Goal: Entertainment & Leisure: Consume media (video, audio)

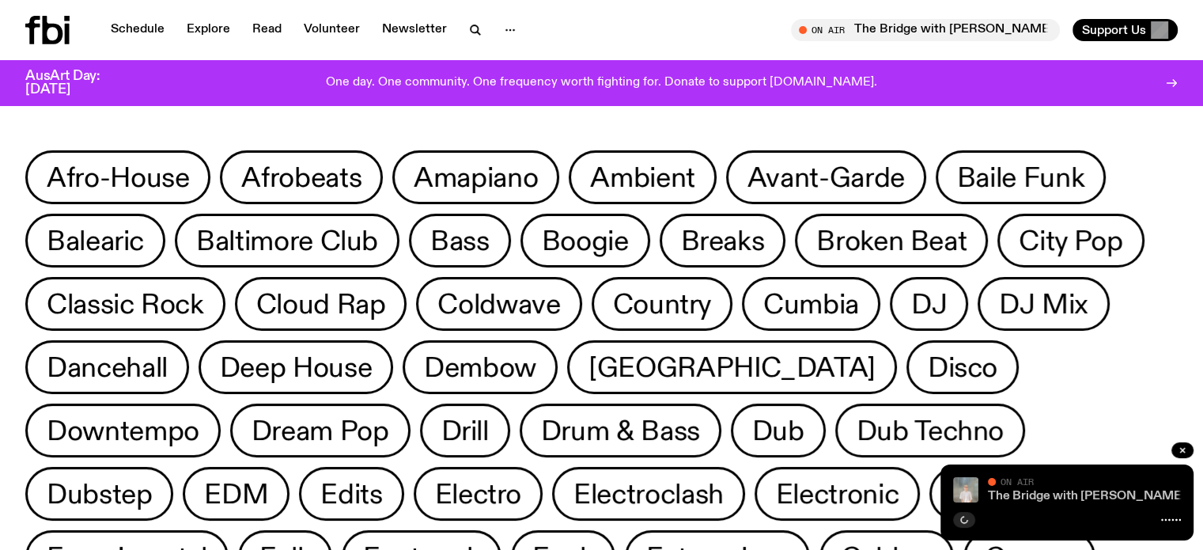
click at [1065, 496] on link "The Bridge with [PERSON_NAME]" at bounding box center [1087, 496] width 198 height 13
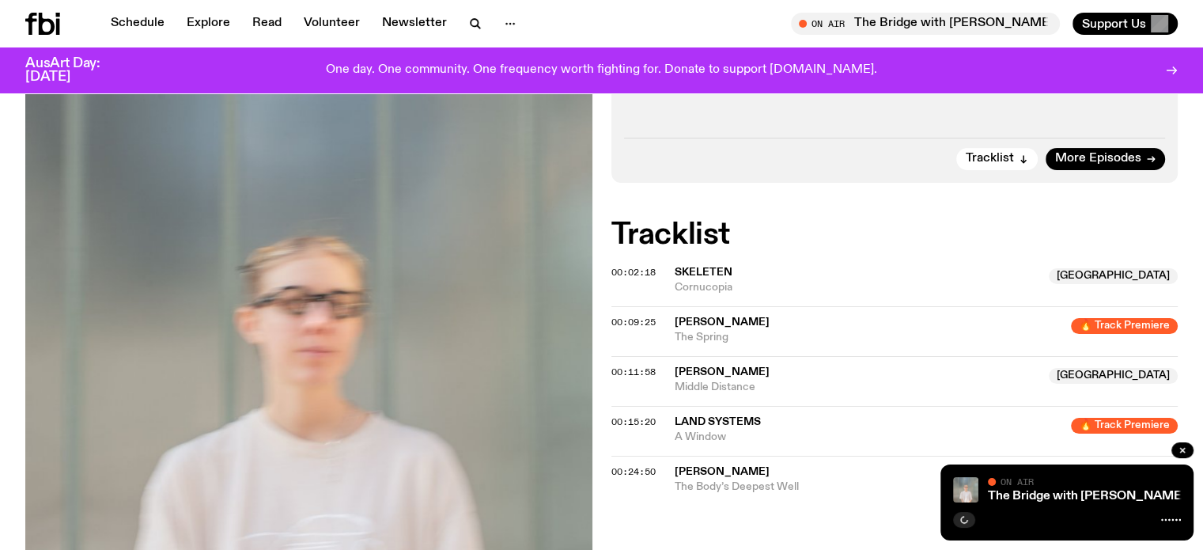
scroll to position [467, 0]
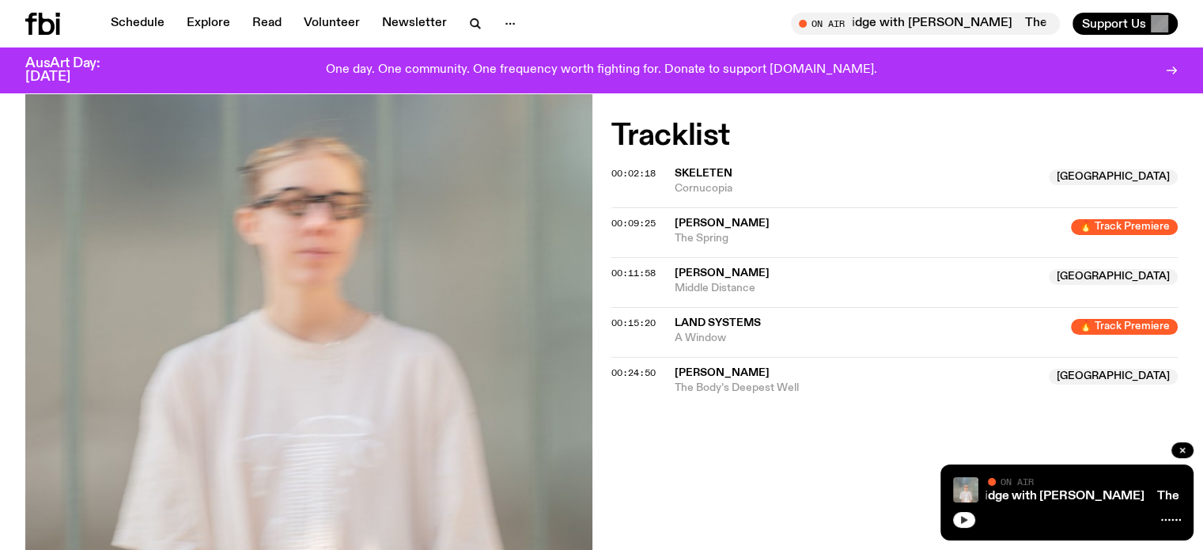
click at [965, 520] on icon "button" at bounding box center [964, 520] width 7 height 8
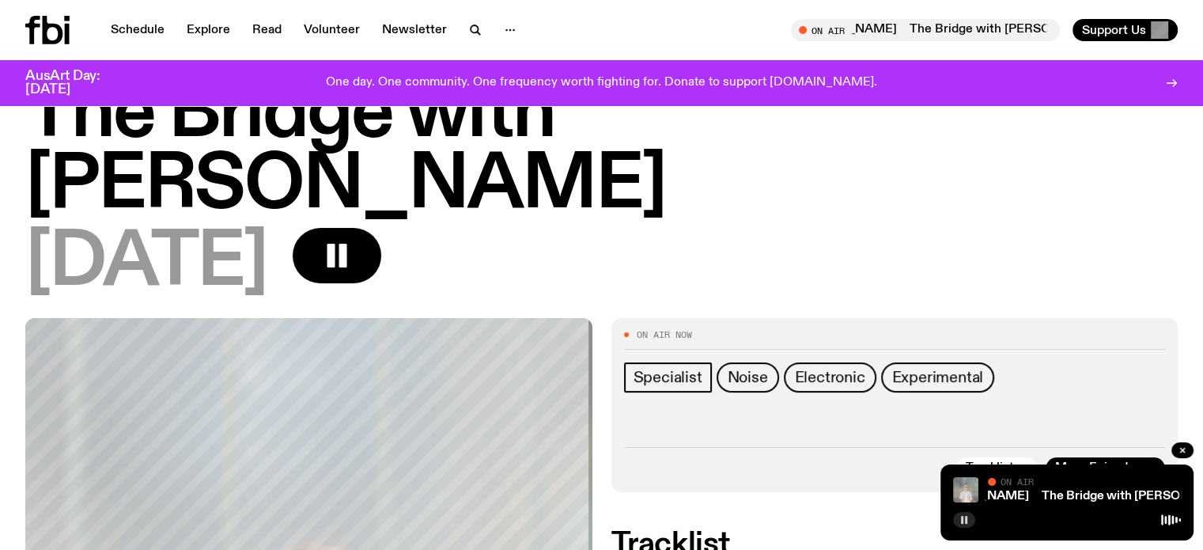
scroll to position [0, 0]
